Goal: Transaction & Acquisition: Purchase product/service

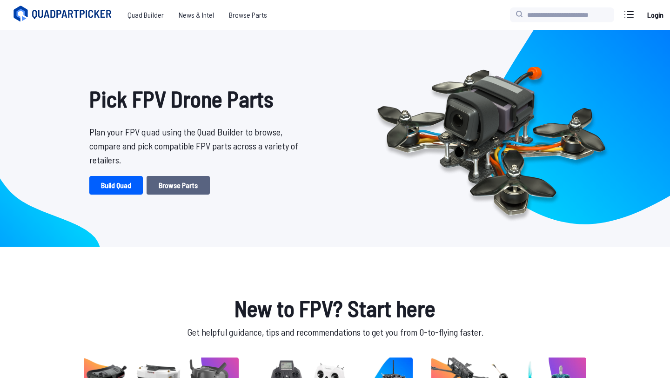
click at [187, 182] on link "Browse Parts" at bounding box center [178, 185] width 63 height 19
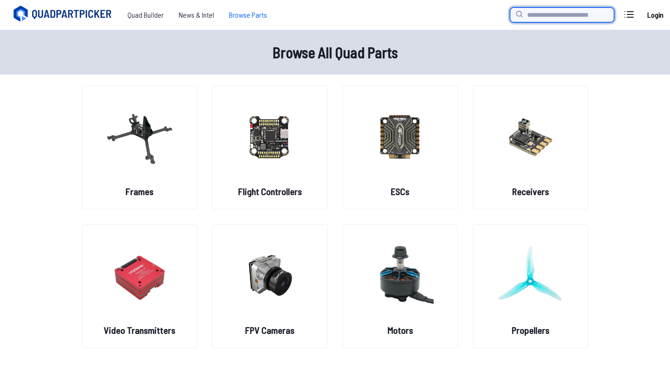
click at [536, 18] on input "search" at bounding box center [562, 14] width 104 height 15
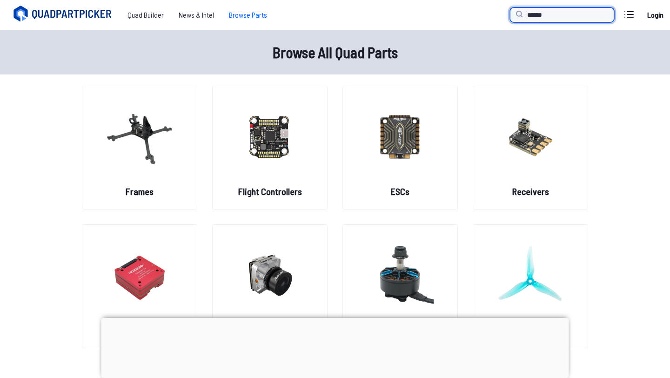
type input "******"
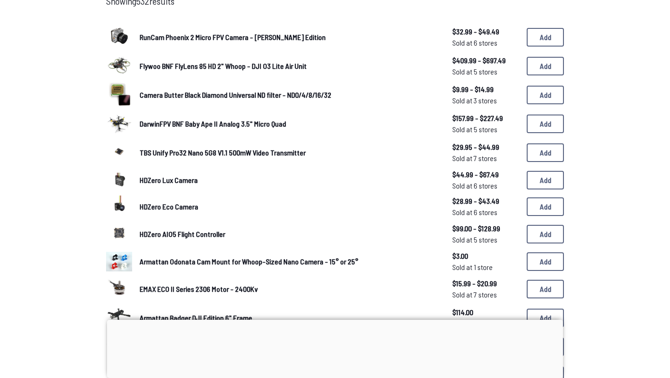
scroll to position [147, 0]
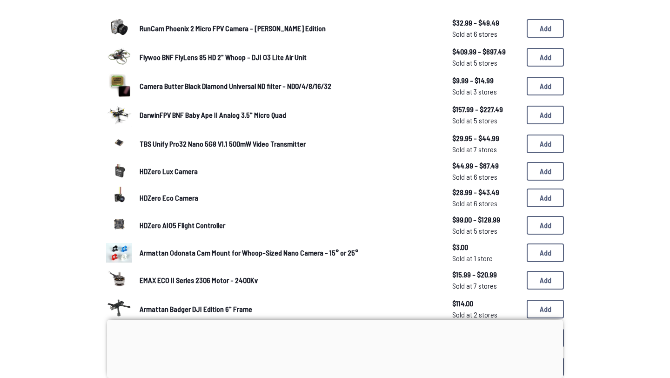
click at [170, 197] on span "HDZero Eco Camera" at bounding box center [169, 197] width 59 height 9
click at [464, 187] on span "$28.99 - $43.49" at bounding box center [485, 192] width 67 height 11
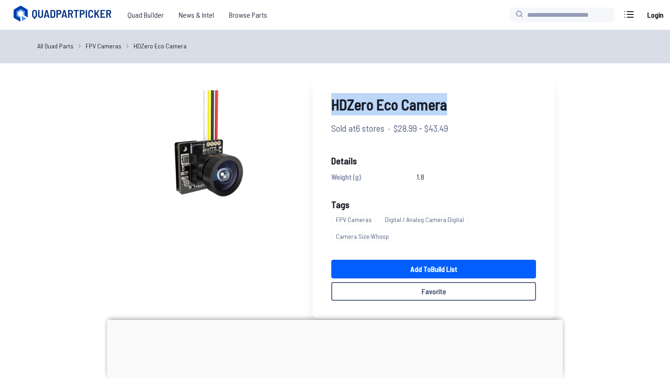
drag, startPoint x: 333, startPoint y: 105, endPoint x: 447, endPoint y: 102, distance: 114.0
click at [447, 102] on span "HDZero Eco Camera" at bounding box center [433, 104] width 205 height 22
copy span "HDZero Eco Camera"
click at [409, 153] on div "HDZero Eco Camera Sold at 6 stores · $28.99 - $43.49 Details Weight (g) 1.8 Tag…" at bounding box center [434, 196] width 242 height 245
click at [409, 133] on span "$28.99 - $43.49" at bounding box center [421, 128] width 54 height 14
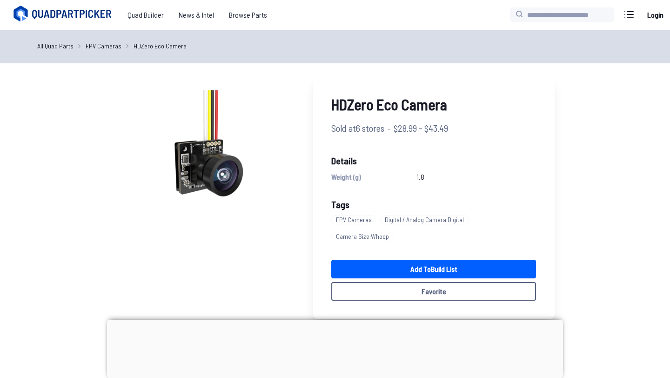
click at [403, 129] on span "$28.99 - $43.49" at bounding box center [421, 128] width 54 height 14
click at [378, 129] on span "Sold at 6 stores" at bounding box center [357, 128] width 53 height 14
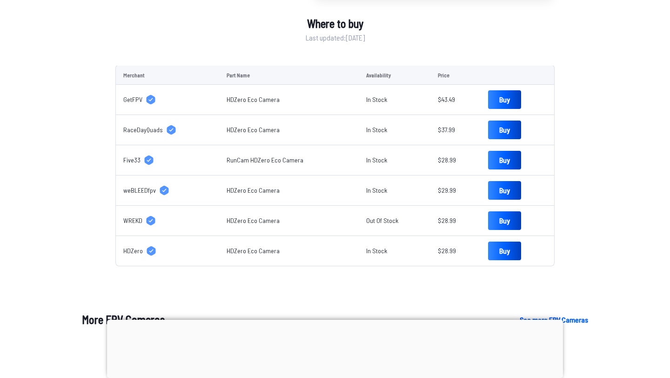
scroll to position [340, 0]
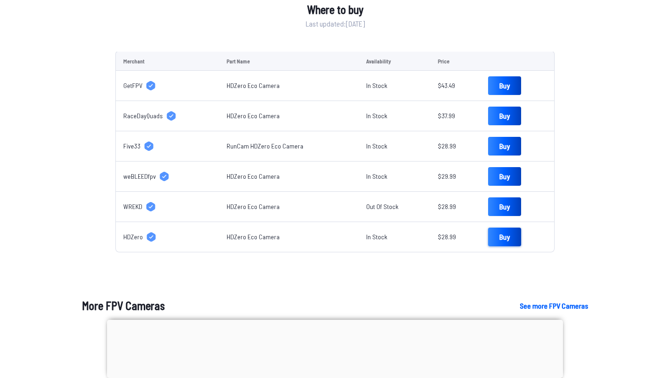
click at [503, 227] on link "Buy" at bounding box center [504, 236] width 33 height 19
